Goal: Task Accomplishment & Management: Use online tool/utility

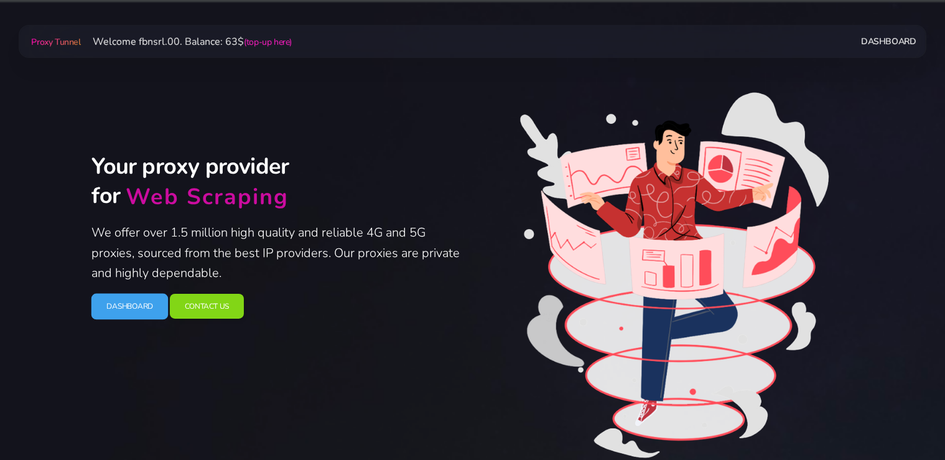
click at [133, 301] on link "Dashboard" at bounding box center [129, 306] width 77 height 26
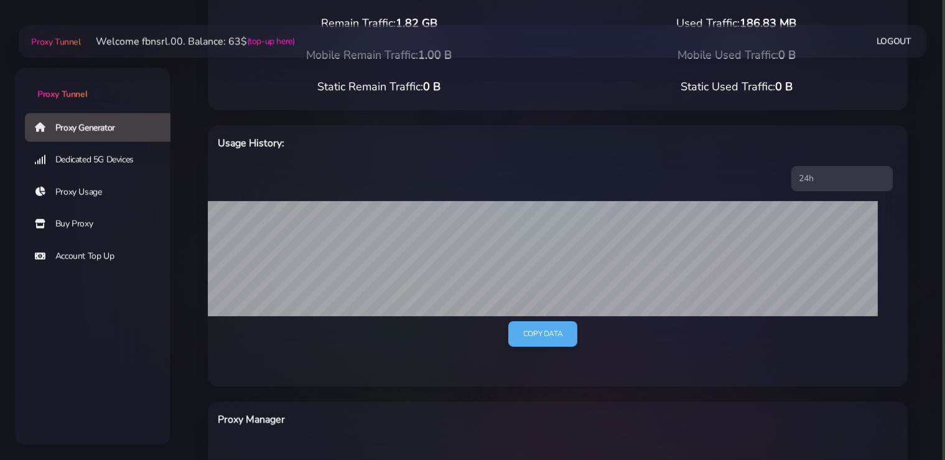
scroll to position [197, 0]
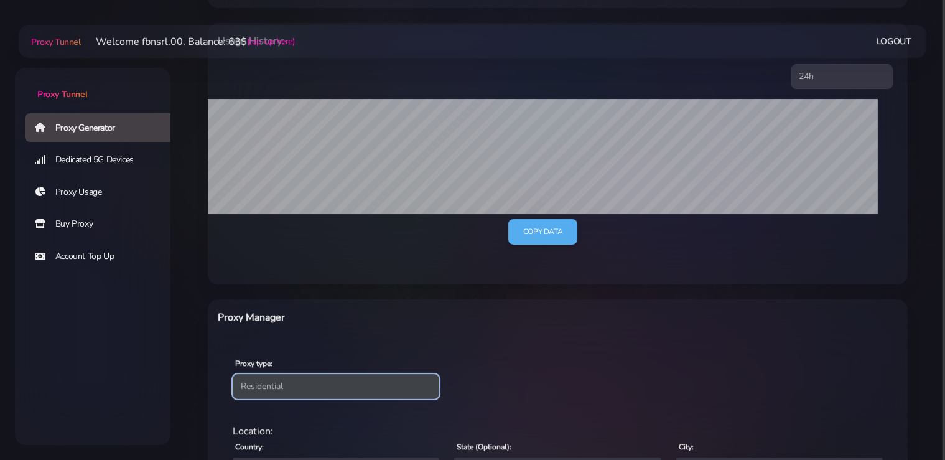
click at [233, 374] on select "Residential Static Mobile" at bounding box center [336, 386] width 207 height 25
select select "static"
click option "Static" at bounding box center [0, 0] width 0 height 0
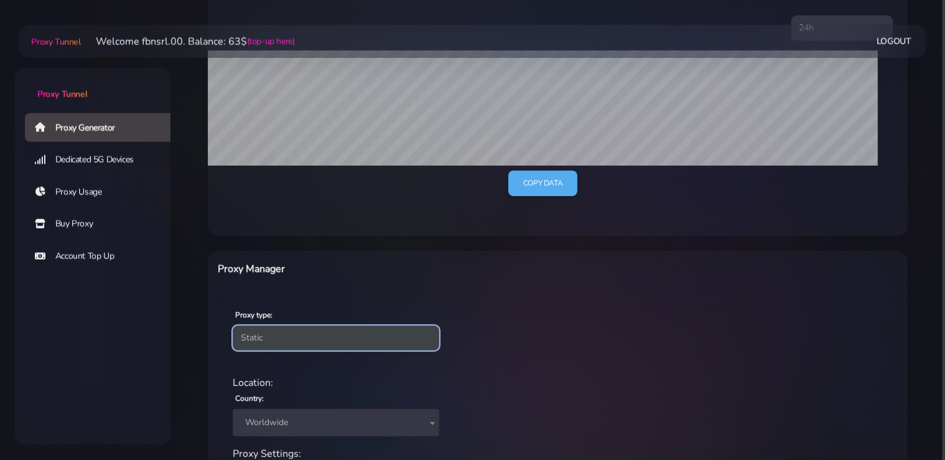
scroll to position [379, 0]
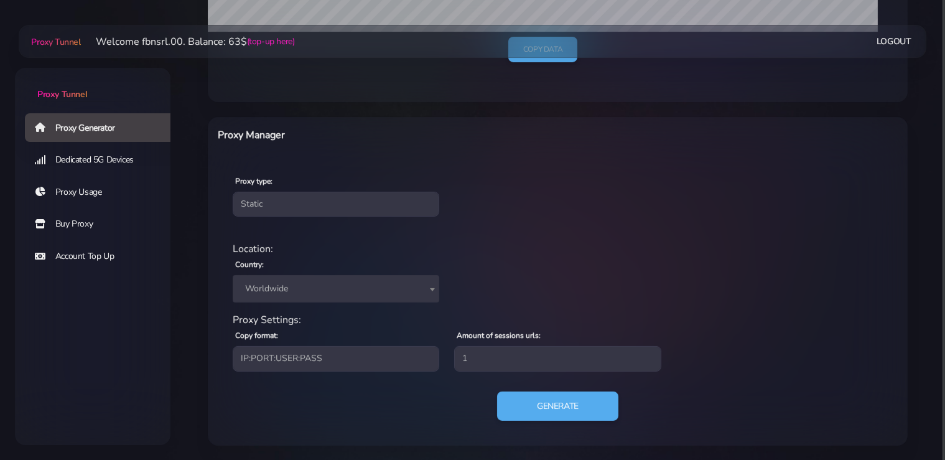
click at [340, 294] on span "Worldwide" at bounding box center [336, 288] width 192 height 17
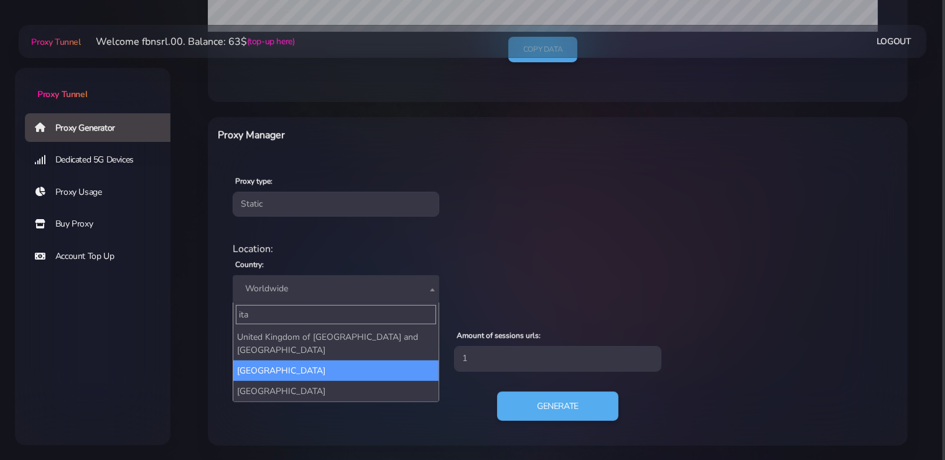
type input "ita"
select select "IT"
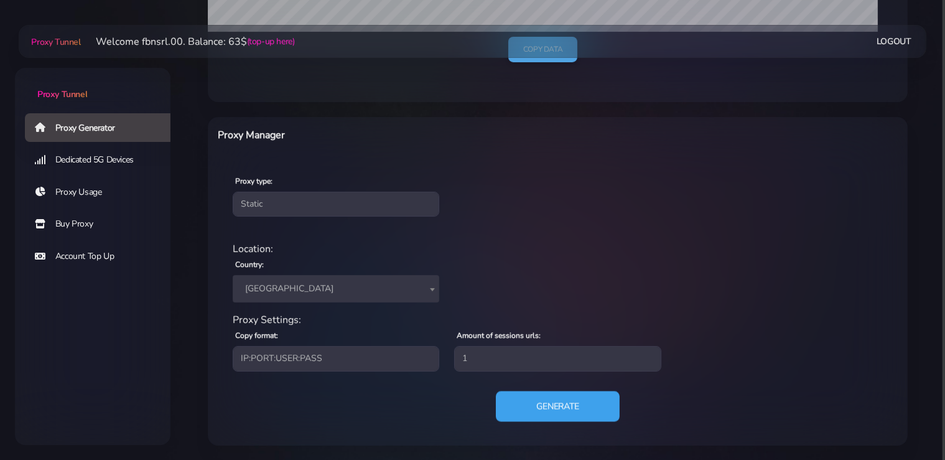
click at [564, 412] on button "Generate" at bounding box center [558, 406] width 124 height 30
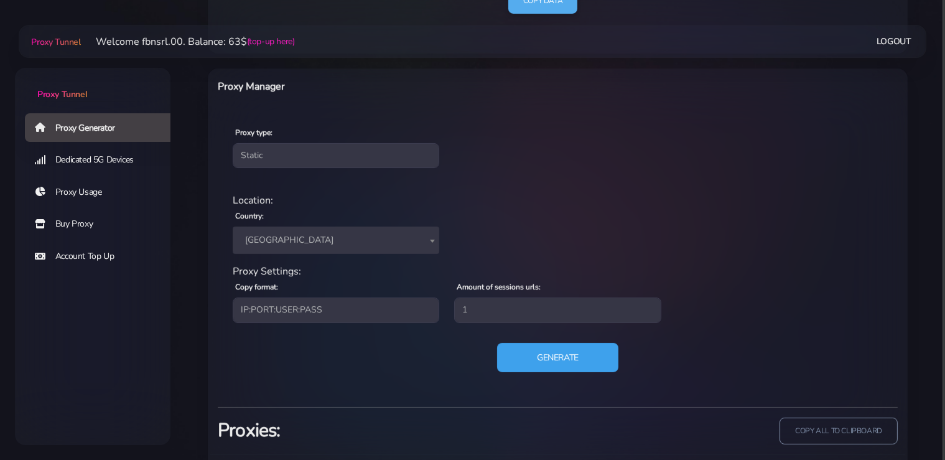
scroll to position [500, 0]
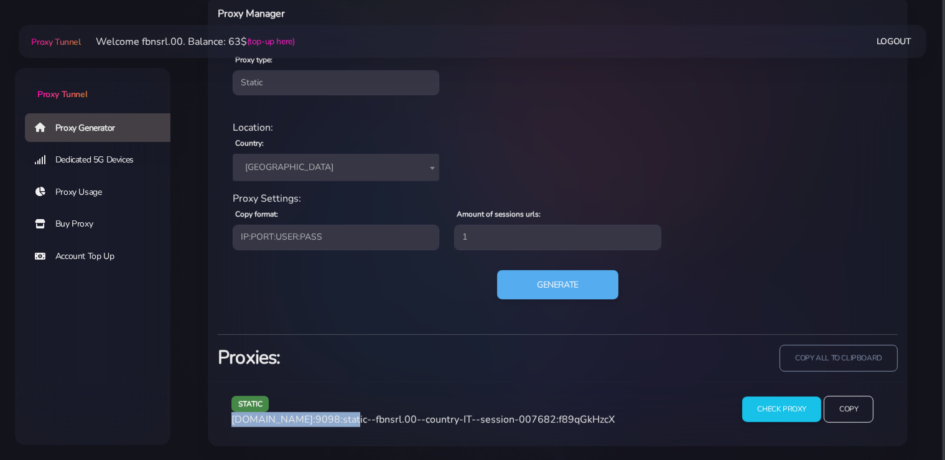
drag, startPoint x: 340, startPoint y: 418, endPoint x: 234, endPoint y: 423, distance: 105.9
click at [234, 423] on span "agg.proxytunnel.io:9098:static--fbnsrl.00--country-IT--session-007682:f89qGkHzcX" at bounding box center [422, 420] width 383 height 14
copy span "agg.proxytunnel.io:9098"
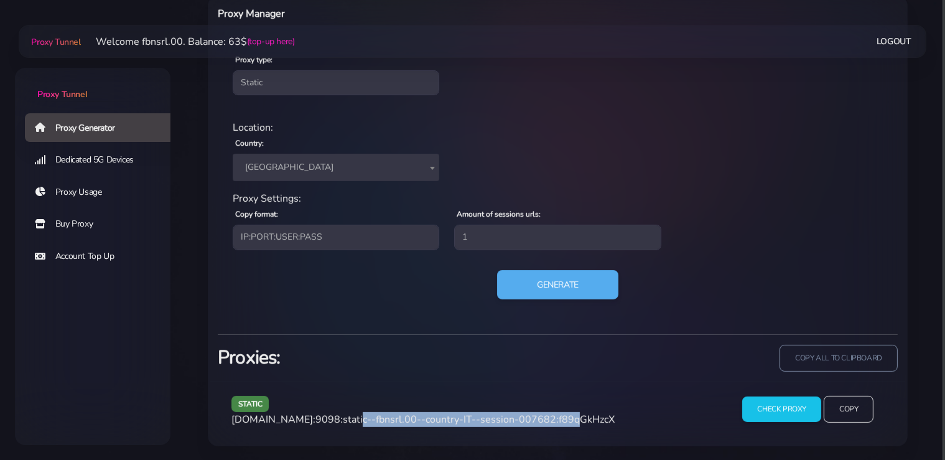
drag, startPoint x: 551, startPoint y: 419, endPoint x: 344, endPoint y: 421, distance: 207.2
click at [344, 421] on span "agg.proxytunnel.io:9098:static--fbnsrl.00--country-IT--session-007682:f89qGkHzcX" at bounding box center [422, 420] width 383 height 14
copy span "static--fbnsrl.00--country-IT--session-007682"
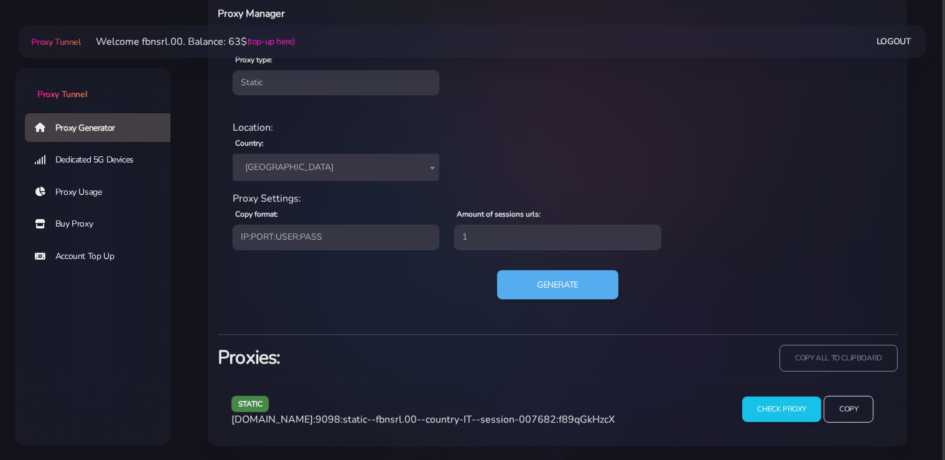
click at [589, 422] on span "agg.proxytunnel.io:9098:static--fbnsrl.00--country-IT--session-007682:f89qGkHzcX" at bounding box center [422, 420] width 383 height 14
copy span "f89qGkHzcX"
